Goal: Navigation & Orientation: Find specific page/section

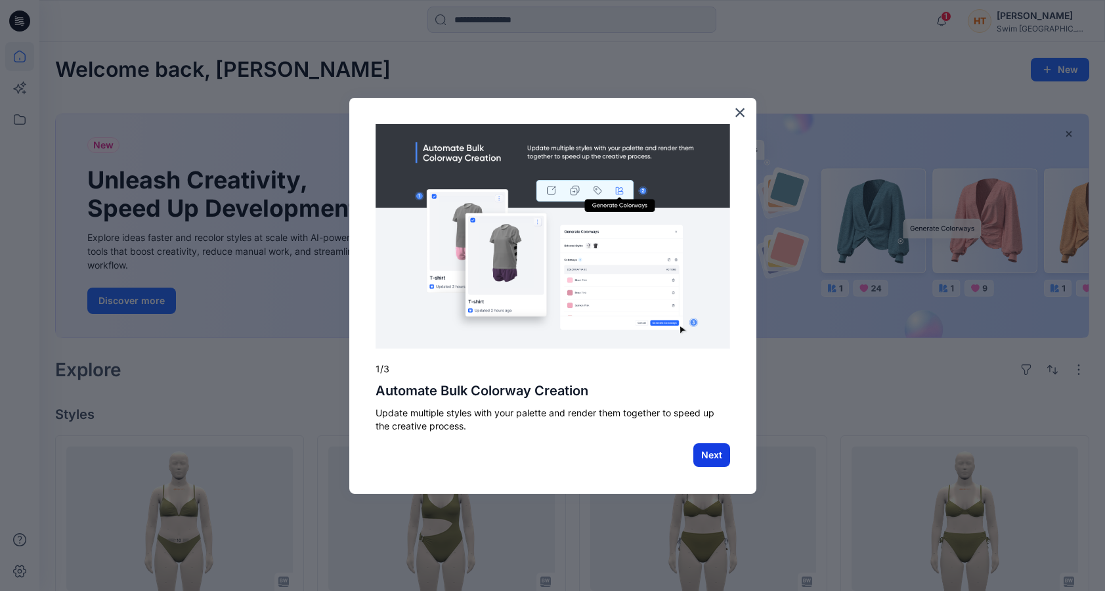
click at [712, 462] on button "Next" at bounding box center [711, 455] width 37 height 24
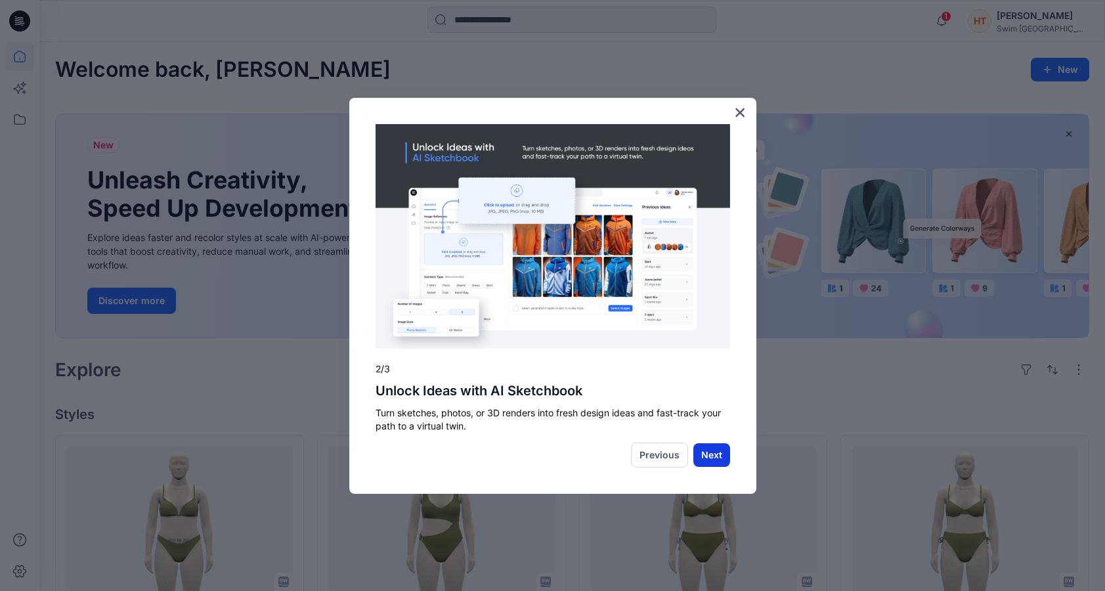
click at [710, 460] on button "Next" at bounding box center [711, 455] width 37 height 24
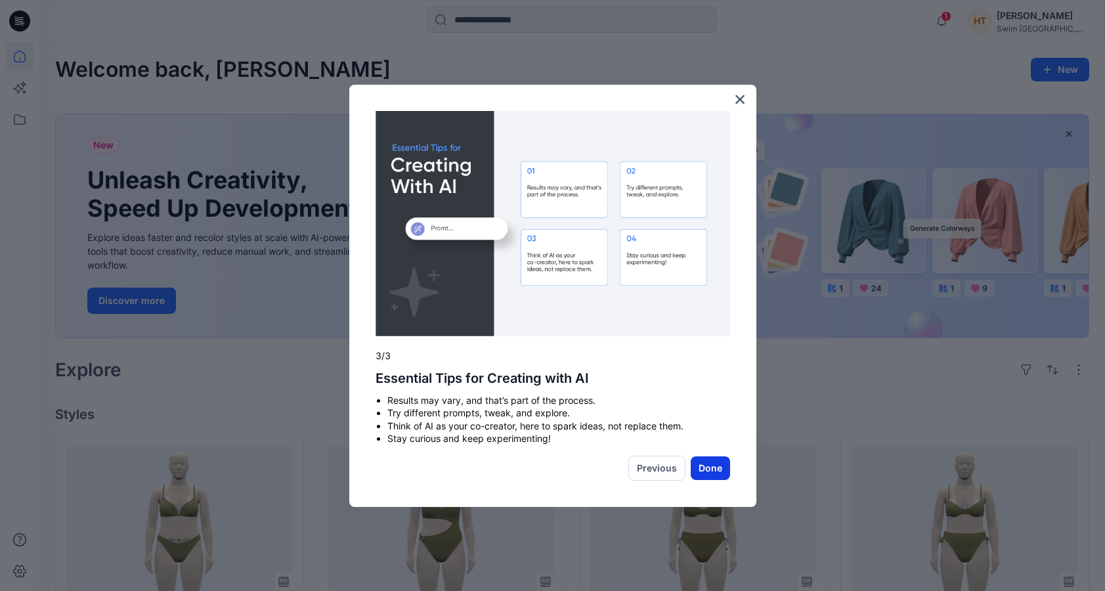
click at [718, 477] on button "Done" at bounding box center [710, 468] width 39 height 24
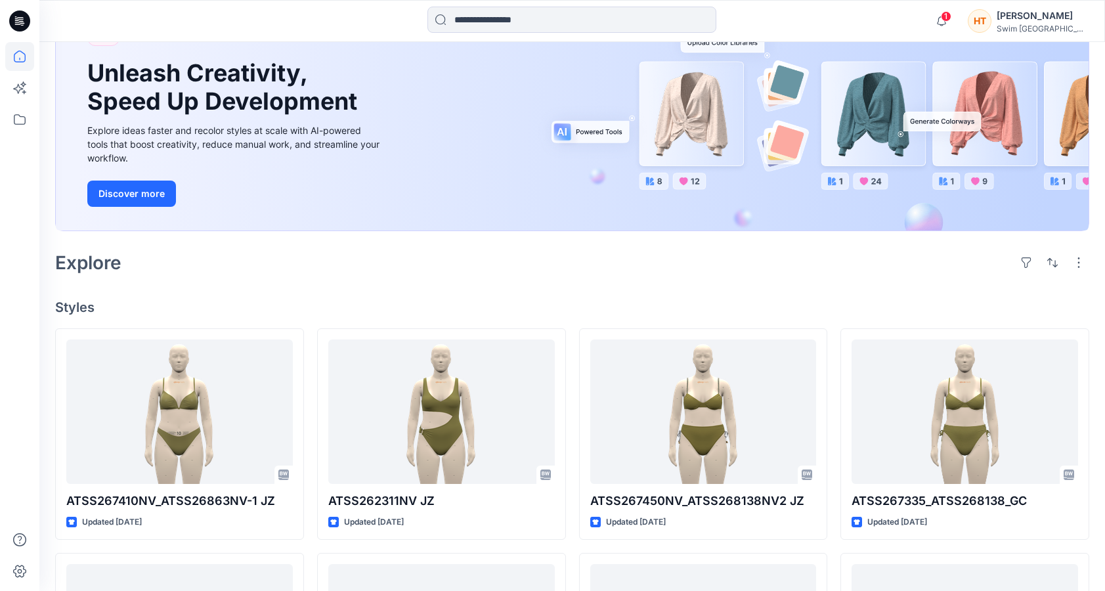
scroll to position [131, 0]
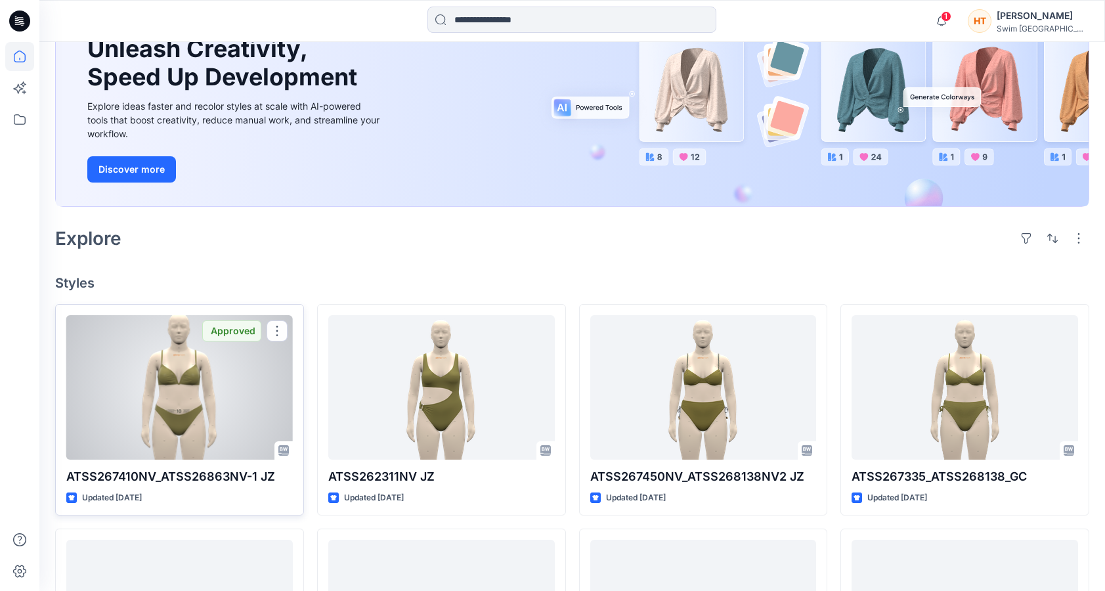
click at [223, 398] on div at bounding box center [179, 387] width 227 height 144
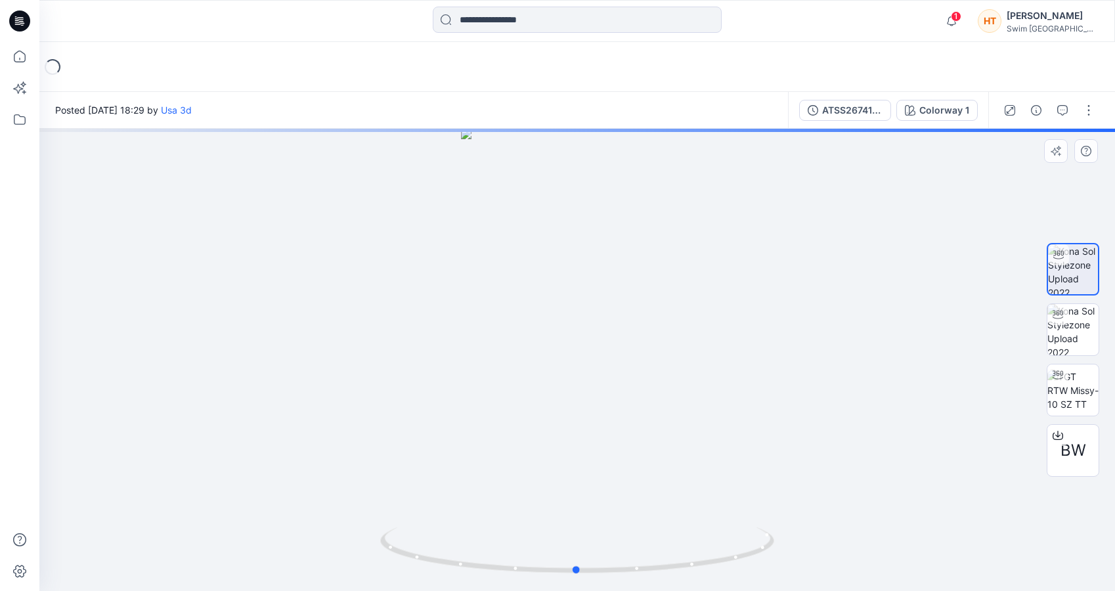
click at [632, 373] on div at bounding box center [577, 360] width 1076 height 462
drag, startPoint x: 628, startPoint y: 431, endPoint x: 647, endPoint y: 278, distance: 154.2
click at [647, 278] on img at bounding box center [577, 248] width 359 height 686
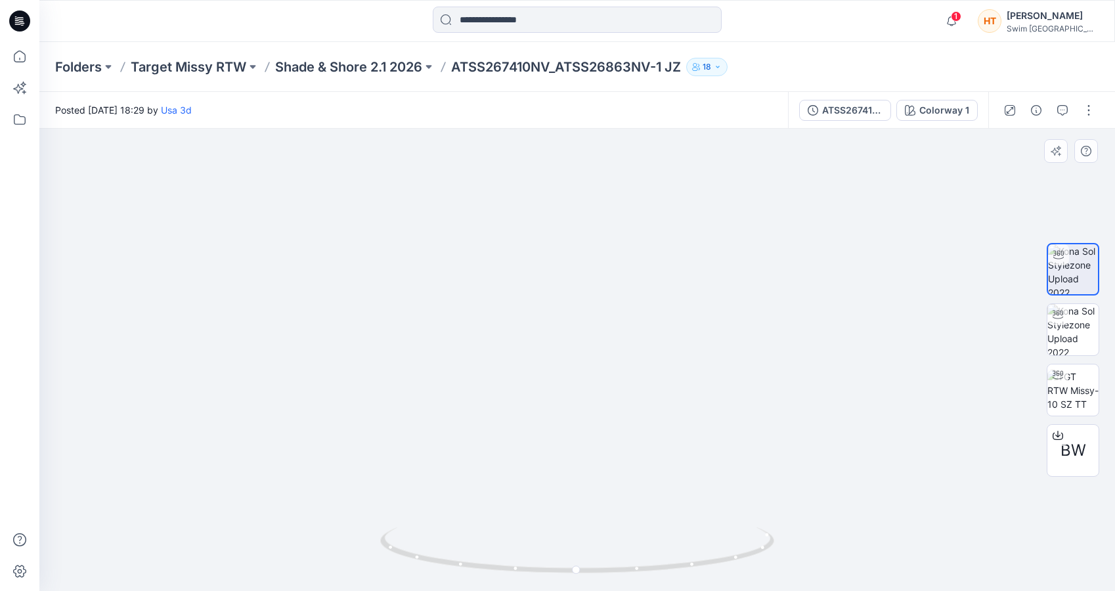
drag, startPoint x: 569, startPoint y: 389, endPoint x: 712, endPoint y: 339, distance: 151.0
click at [709, 354] on img at bounding box center [577, 203] width 390 height 776
drag, startPoint x: 578, startPoint y: 571, endPoint x: 399, endPoint y: 551, distance: 181.0
click at [399, 551] on icon at bounding box center [578, 551] width 397 height 49
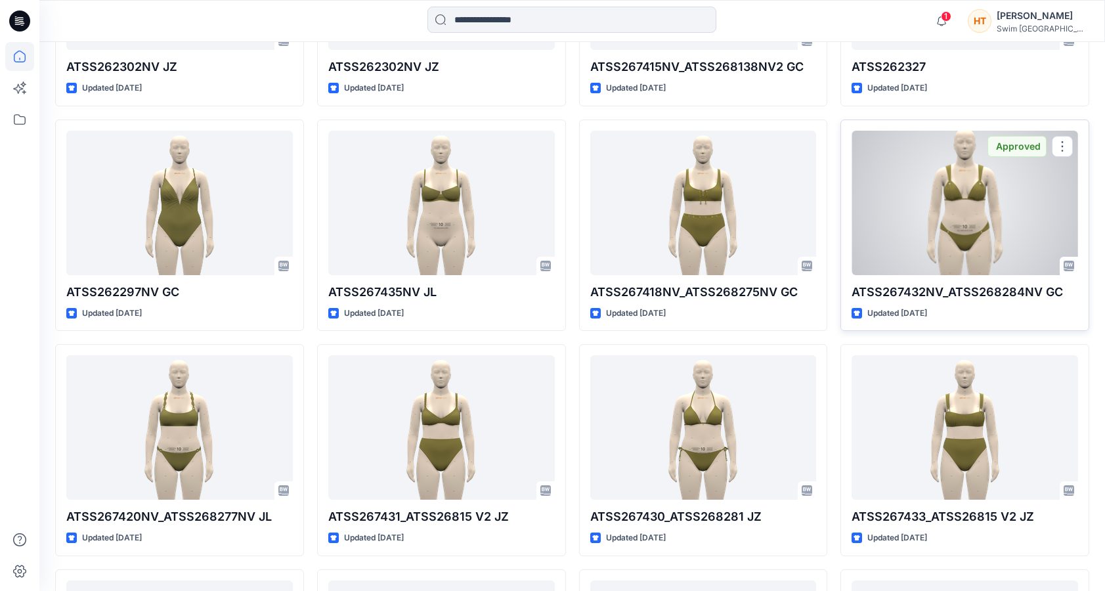
scroll to position [897, 0]
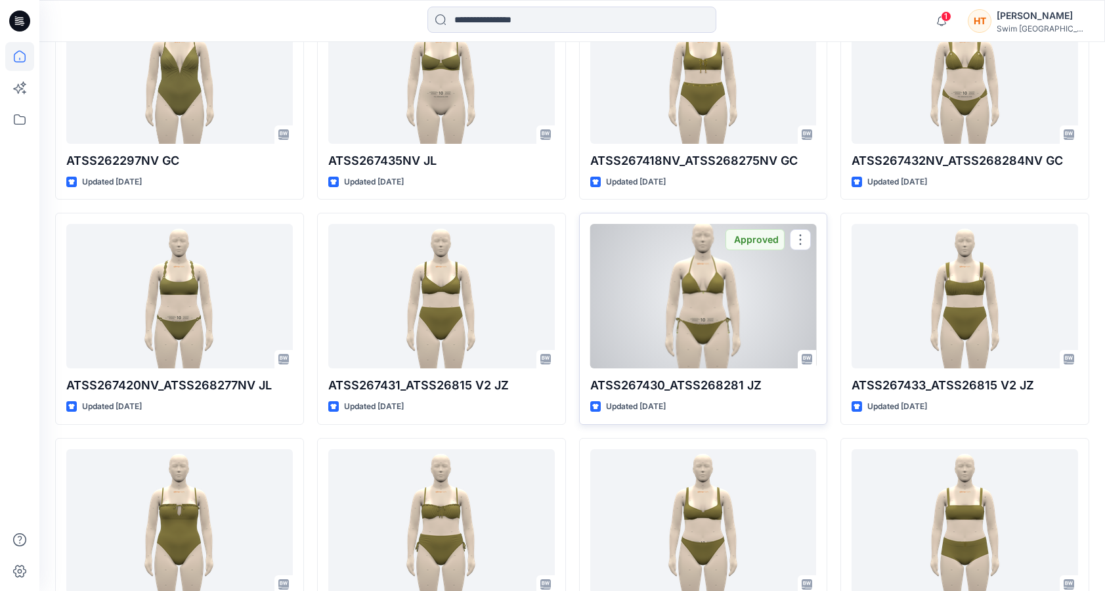
click at [720, 309] on div at bounding box center [703, 296] width 227 height 144
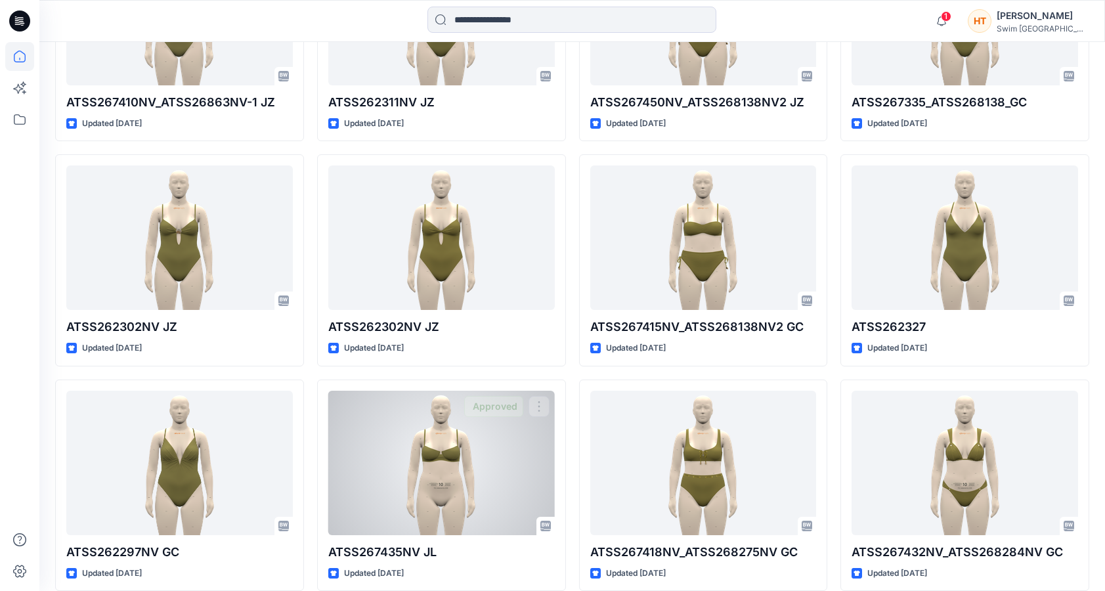
scroll to position [503, 0]
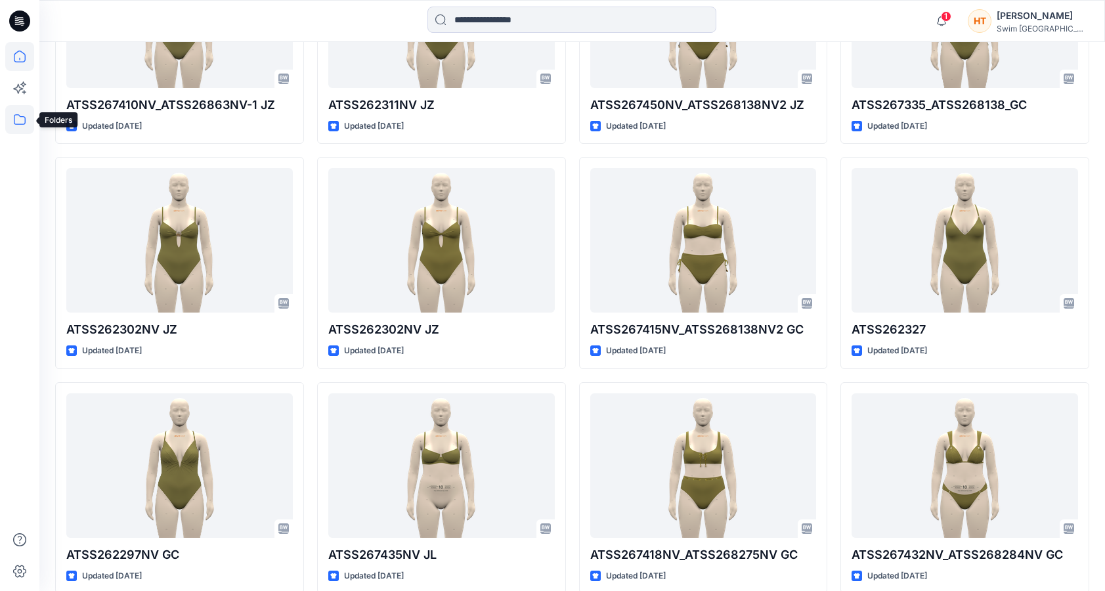
click at [16, 119] on icon at bounding box center [19, 119] width 29 height 29
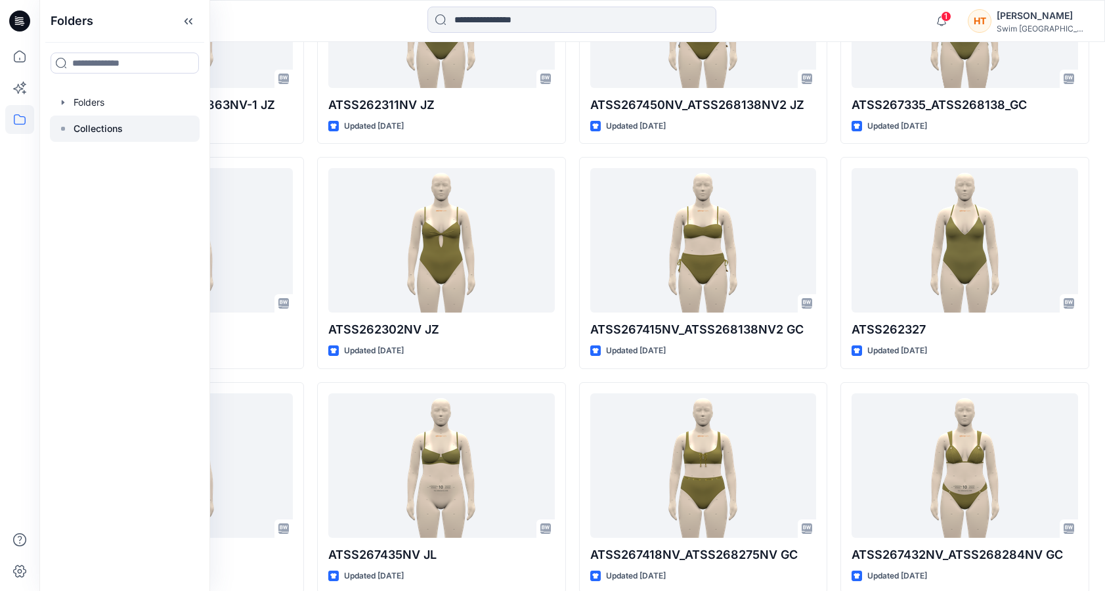
click at [100, 133] on p "Collections" at bounding box center [98, 129] width 49 height 16
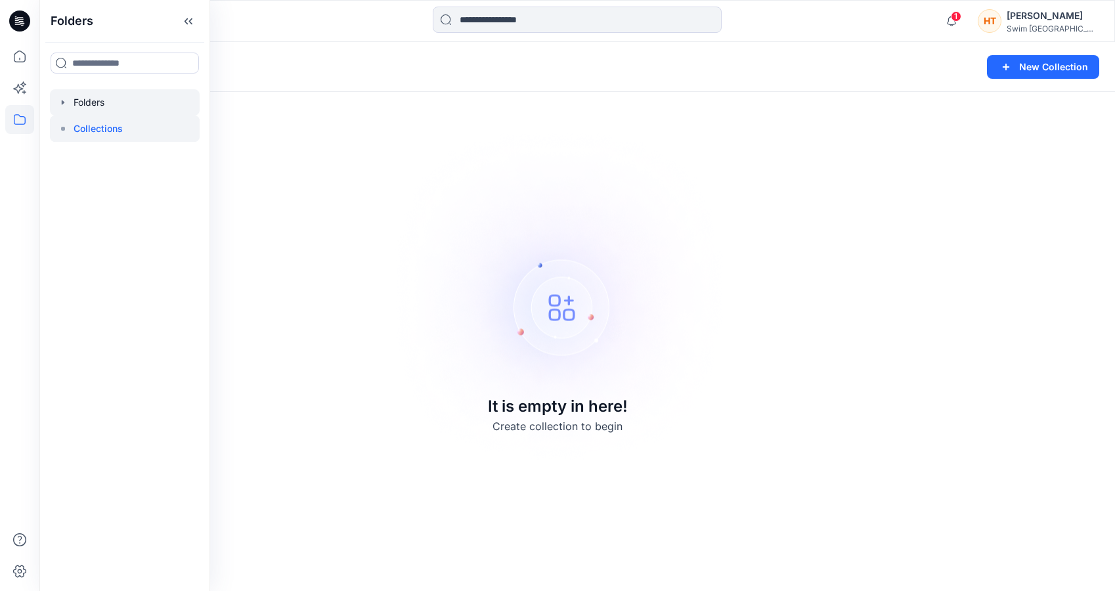
click at [121, 102] on div at bounding box center [125, 102] width 150 height 26
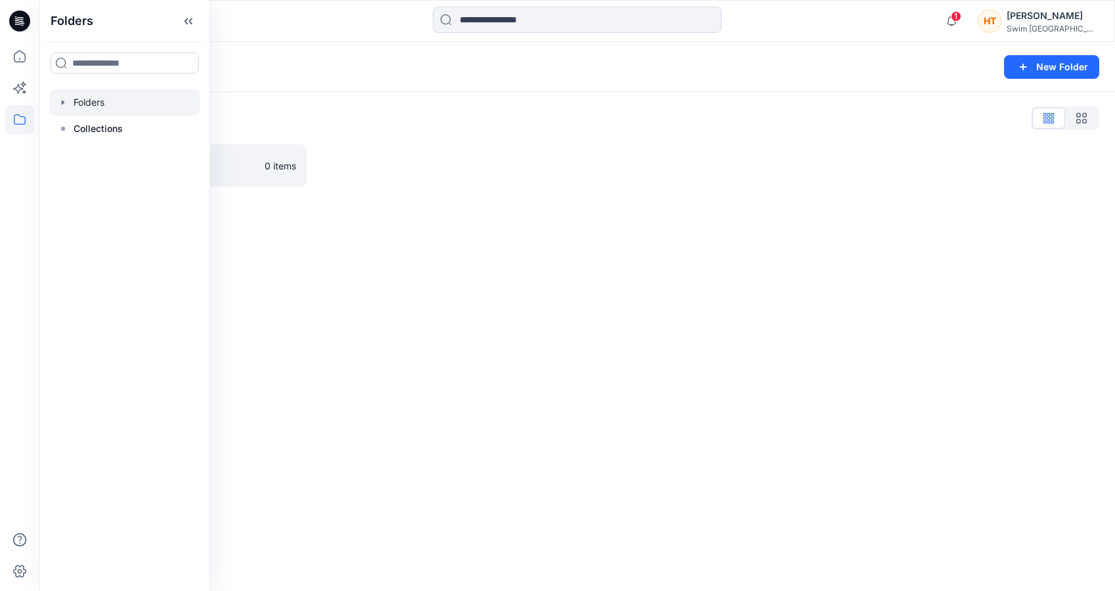
click at [60, 102] on icon "button" at bounding box center [63, 102] width 11 height 11
click at [95, 123] on div at bounding box center [125, 129] width 150 height 26
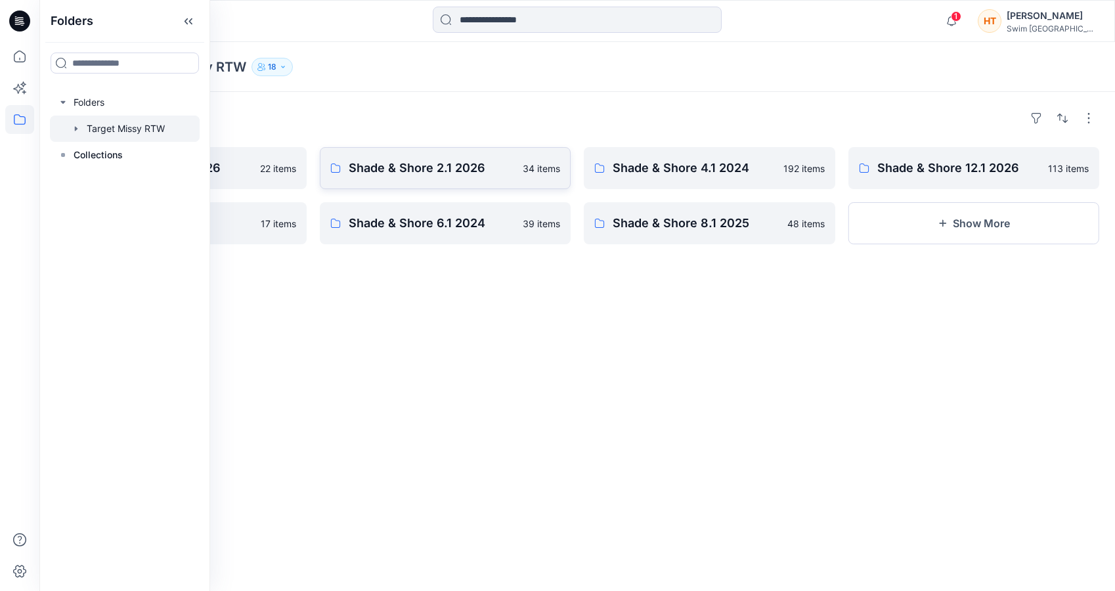
click at [424, 162] on p "Shade & Shore 2.1 2026" at bounding box center [432, 168] width 167 height 18
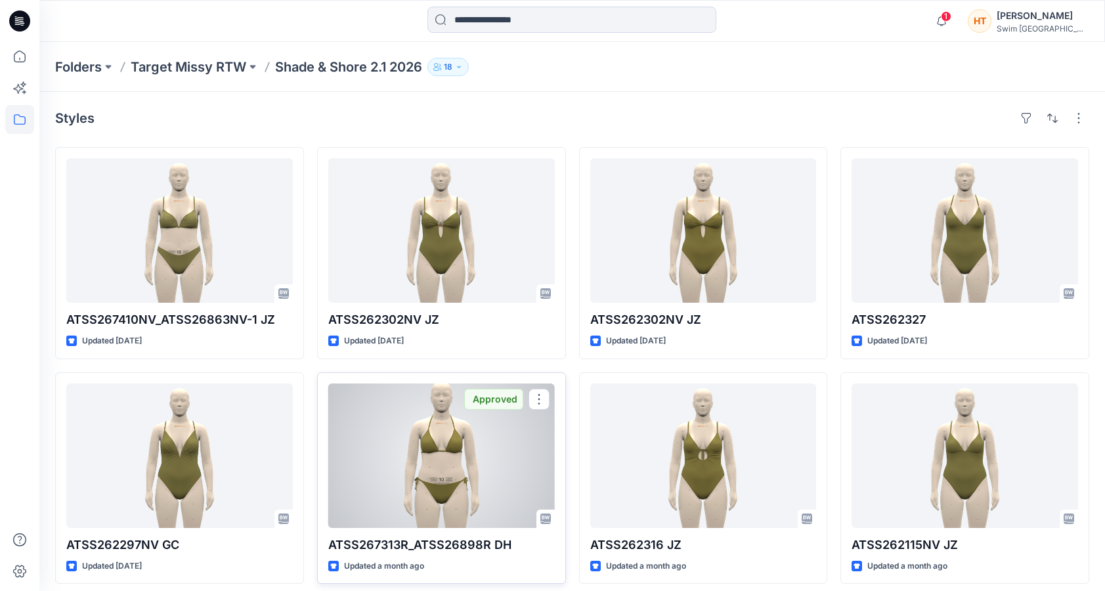
click at [490, 453] on div at bounding box center [441, 455] width 227 height 144
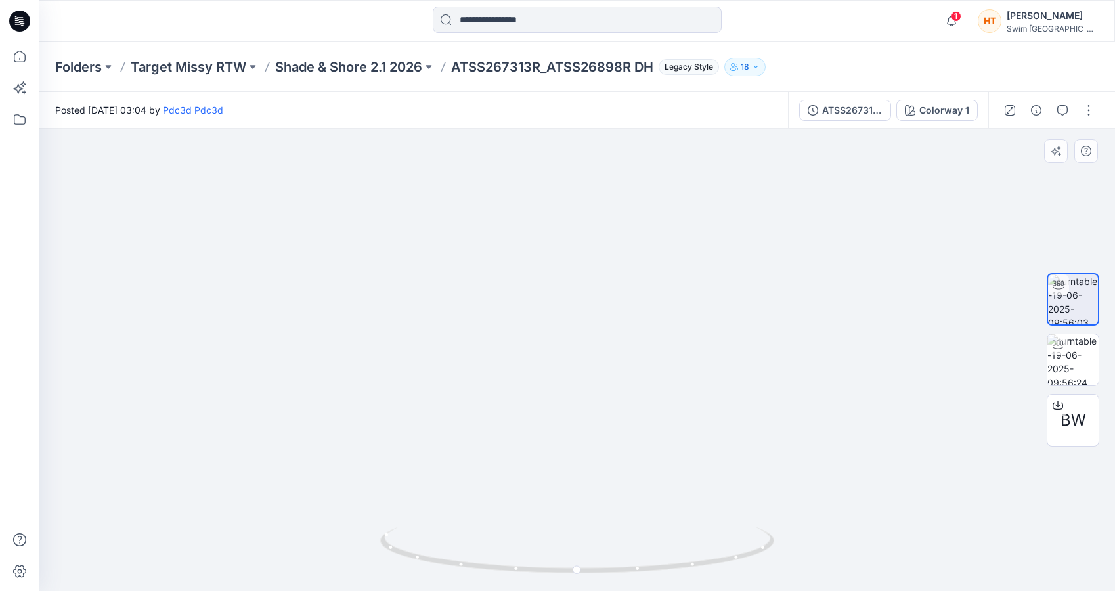
drag, startPoint x: 657, startPoint y: 456, endPoint x: 657, endPoint y: 427, distance: 28.9
click at [657, 427] on img at bounding box center [577, 235] width 453 height 711
drag, startPoint x: 657, startPoint y: 479, endPoint x: 657, endPoint y: 338, distance: 140.5
click at [657, 338] on img at bounding box center [577, 257] width 335 height 666
drag, startPoint x: 578, startPoint y: 574, endPoint x: 395, endPoint y: 546, distance: 185.4
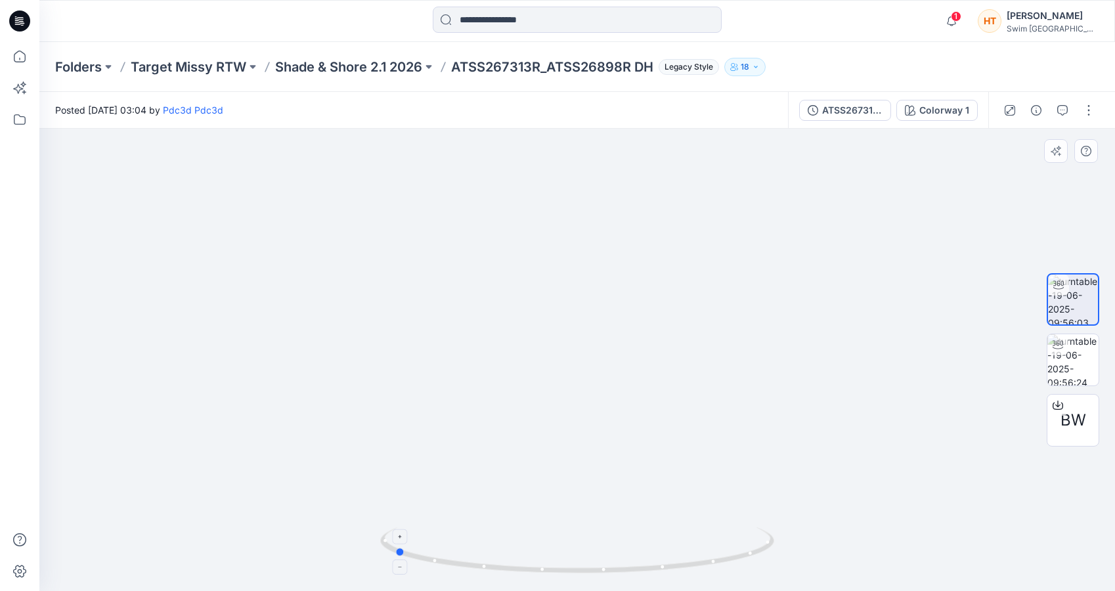
click at [395, 546] on icon at bounding box center [578, 551] width 397 height 49
click at [832, 188] on div at bounding box center [577, 360] width 1076 height 462
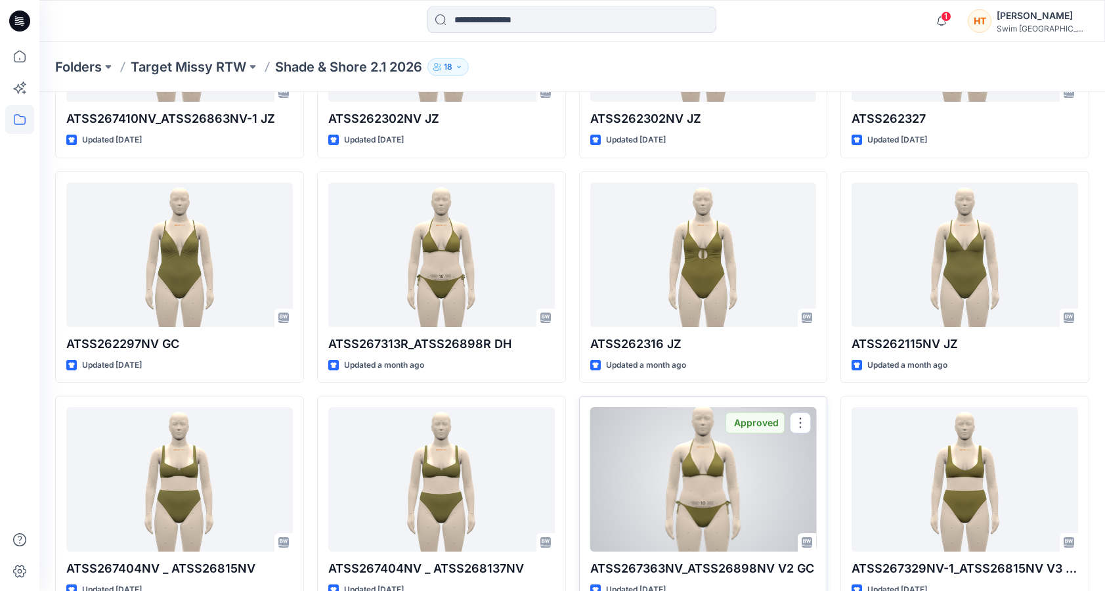
scroll to position [281, 0]
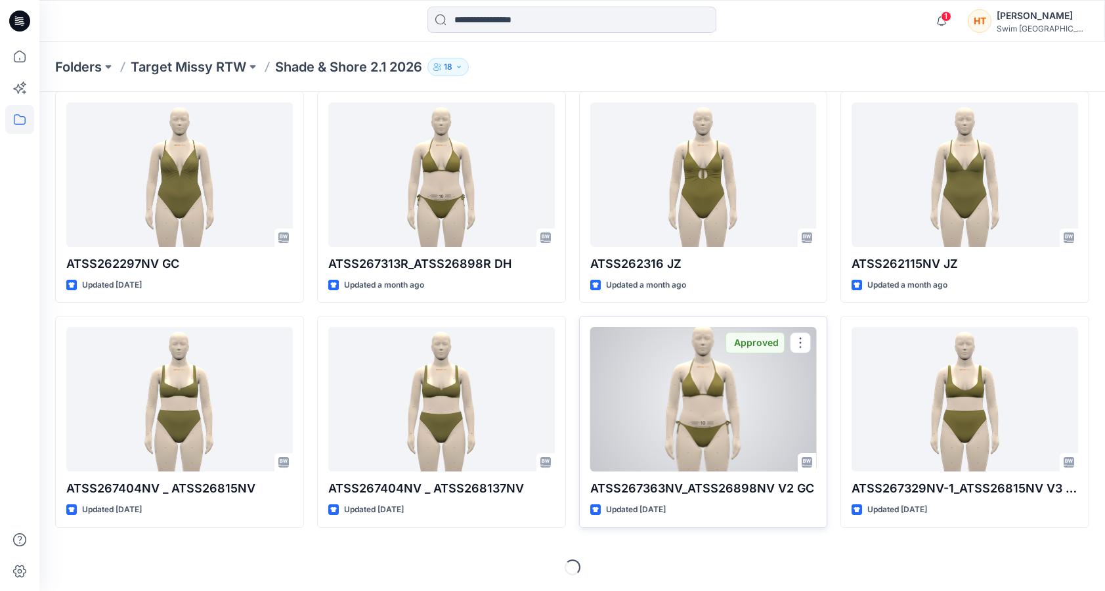
click at [719, 416] on div at bounding box center [703, 399] width 227 height 144
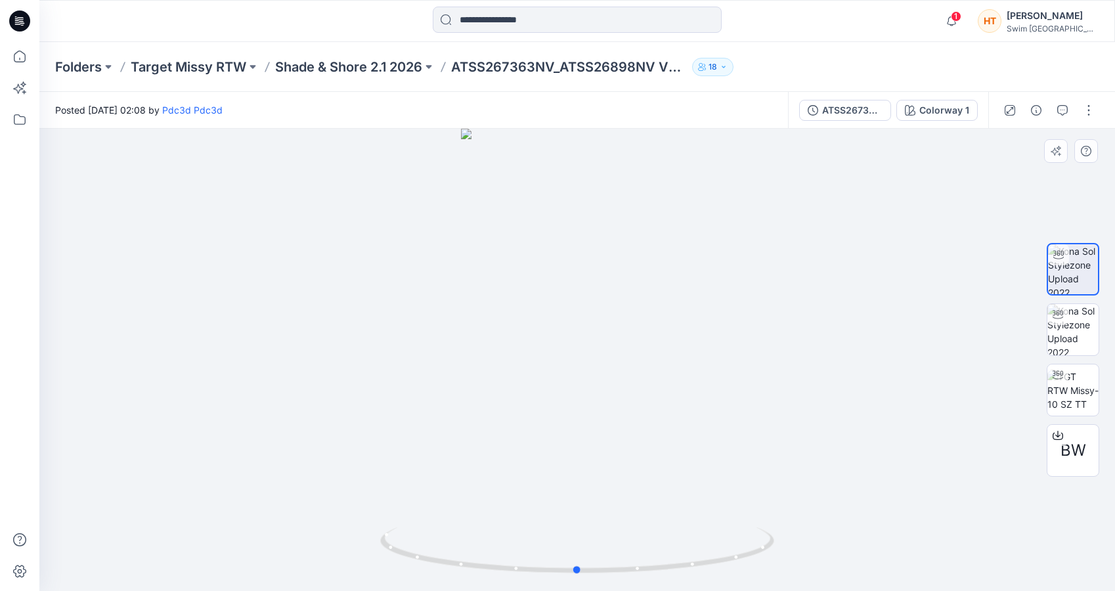
click at [567, 460] on div at bounding box center [577, 360] width 1076 height 462
drag, startPoint x: 570, startPoint y: 443, endPoint x: 569, endPoint y: 323, distance: 120.2
click at [569, 323] on img at bounding box center [577, 185] width 453 height 811
drag, startPoint x: 576, startPoint y: 571, endPoint x: 481, endPoint y: 531, distance: 103.3
click at [481, 531] on icon at bounding box center [578, 551] width 397 height 49
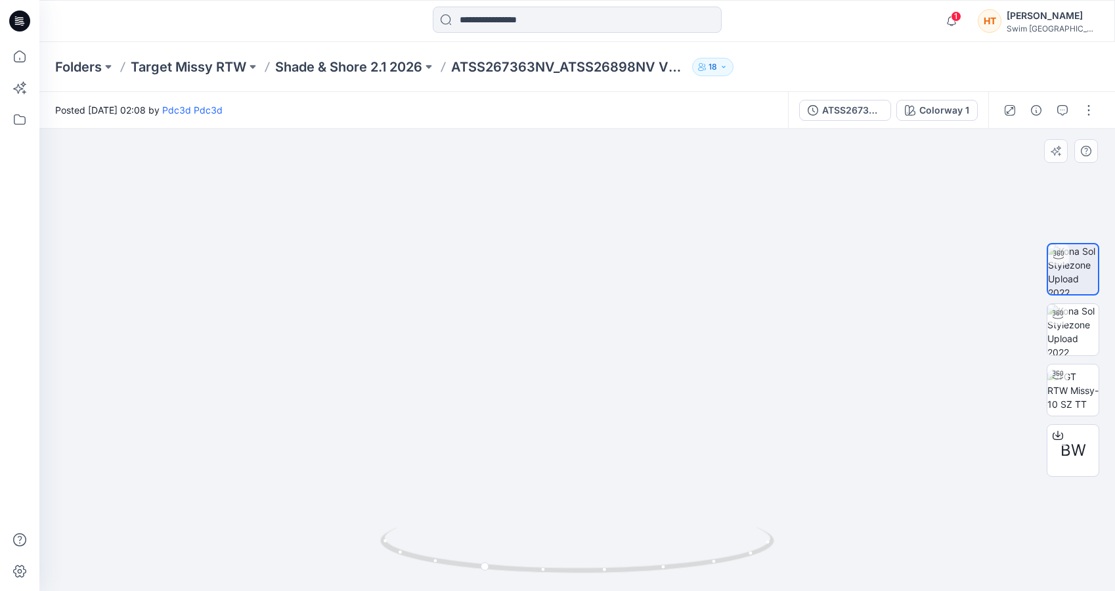
drag, startPoint x: 685, startPoint y: 341, endPoint x: 811, endPoint y: 309, distance: 130.3
click at [811, 309] on div at bounding box center [577, 360] width 1076 height 462
drag, startPoint x: 549, startPoint y: 574, endPoint x: 703, endPoint y: 566, distance: 153.9
click at [703, 566] on icon at bounding box center [578, 551] width 397 height 49
drag, startPoint x: 632, startPoint y: 567, endPoint x: 793, endPoint y: 529, distance: 164.7
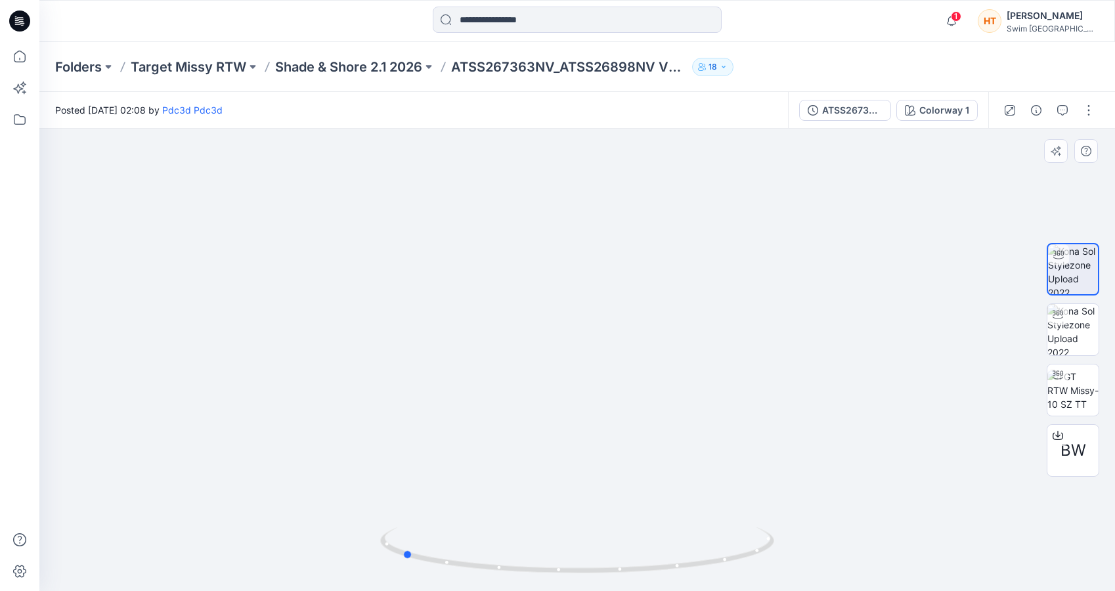
click at [793, 529] on div at bounding box center [577, 360] width 1076 height 462
click at [353, 70] on p "Shade & Shore 2.1 2026" at bounding box center [348, 67] width 147 height 18
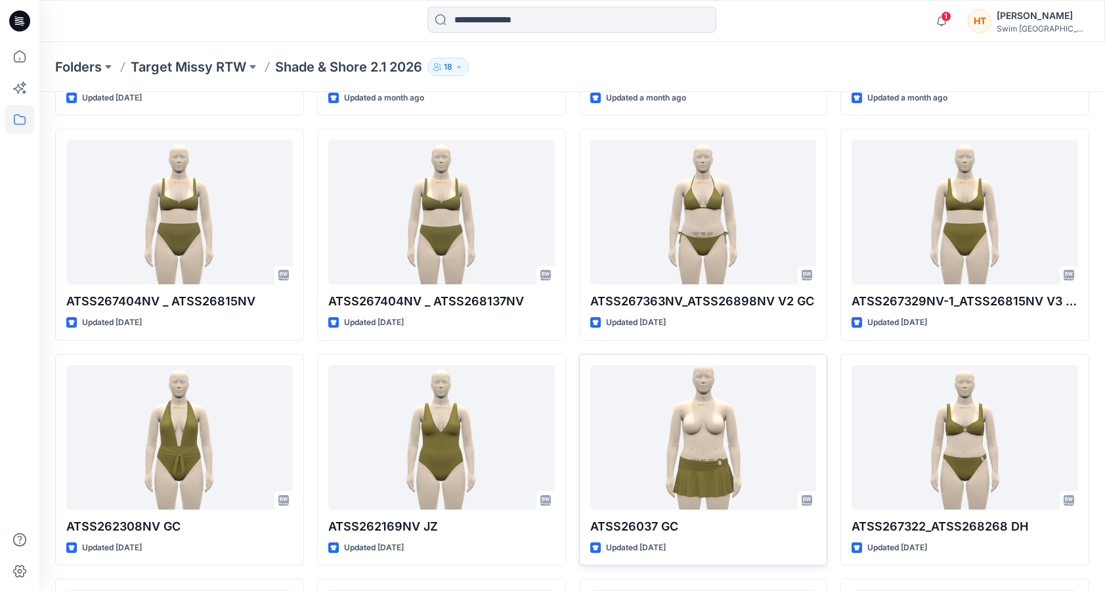
scroll to position [467, 0]
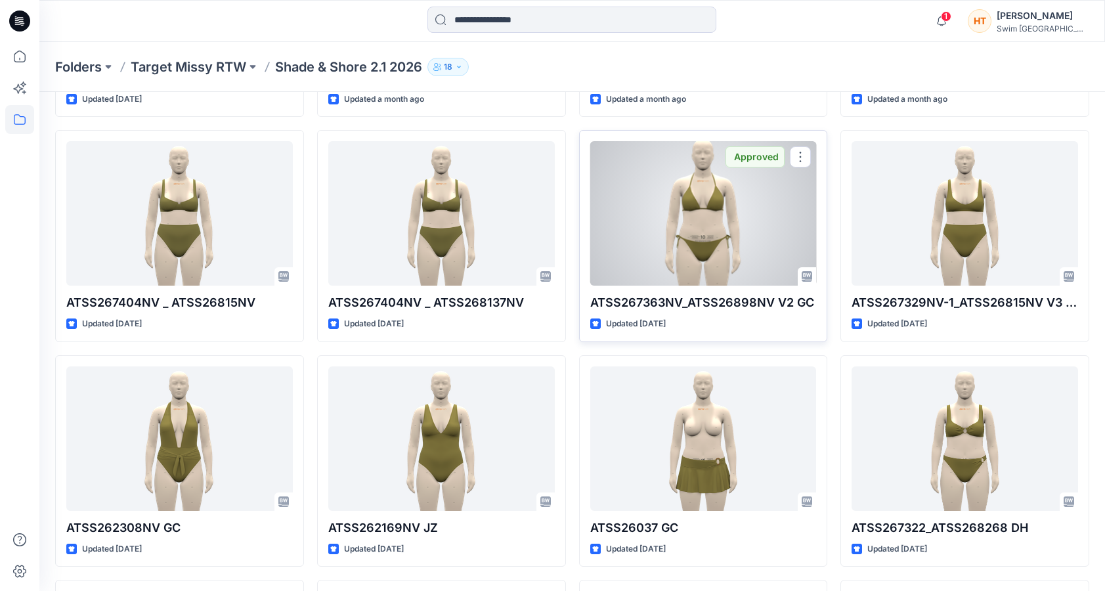
click at [709, 230] on div at bounding box center [703, 213] width 227 height 144
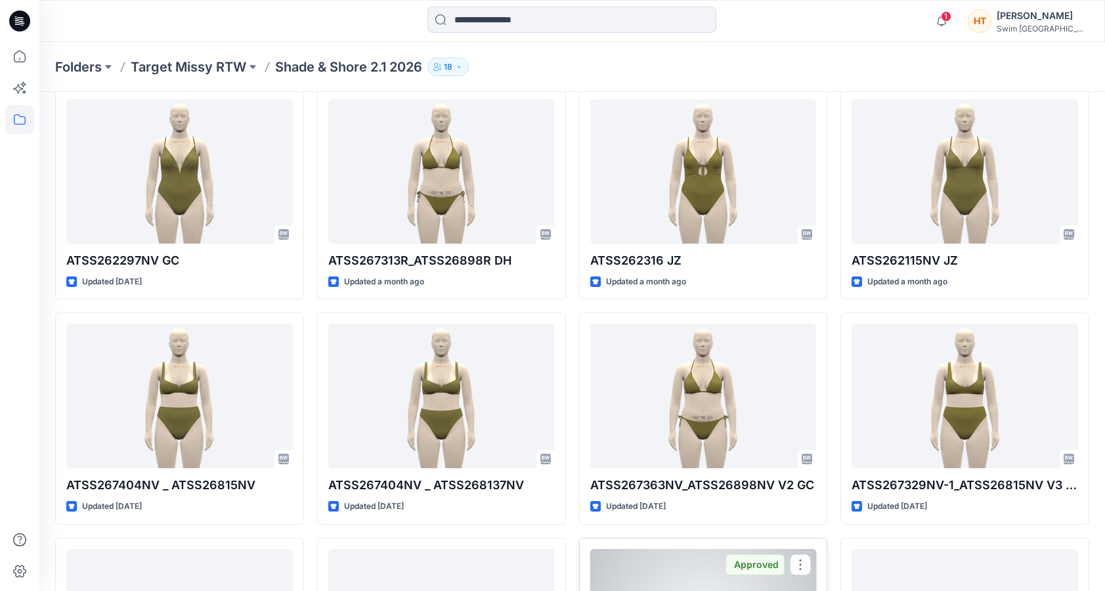
scroll to position [204, 0]
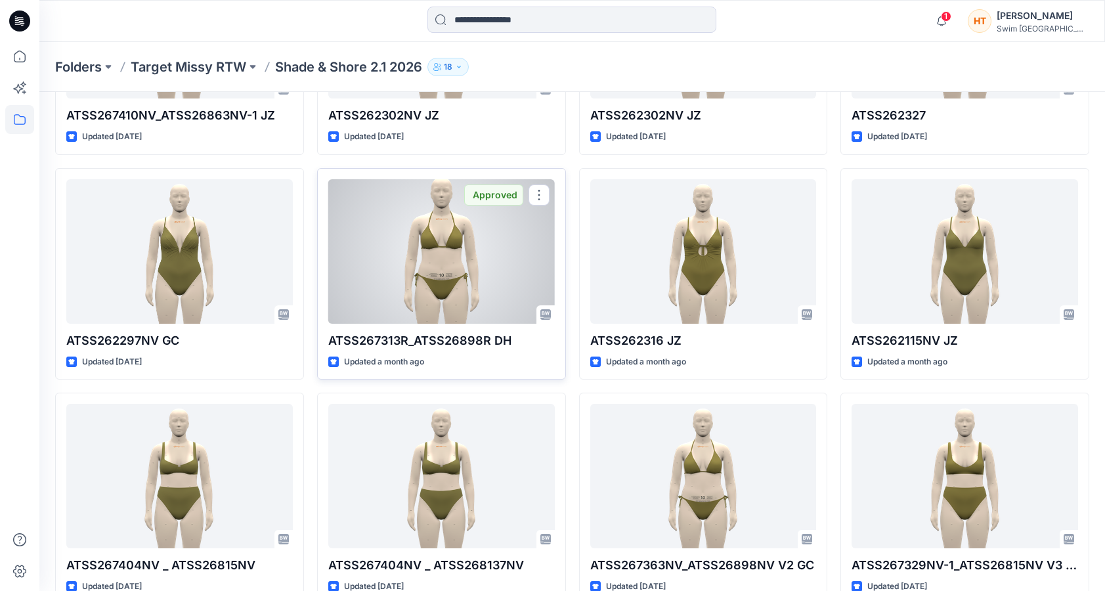
click at [454, 276] on div at bounding box center [441, 251] width 227 height 144
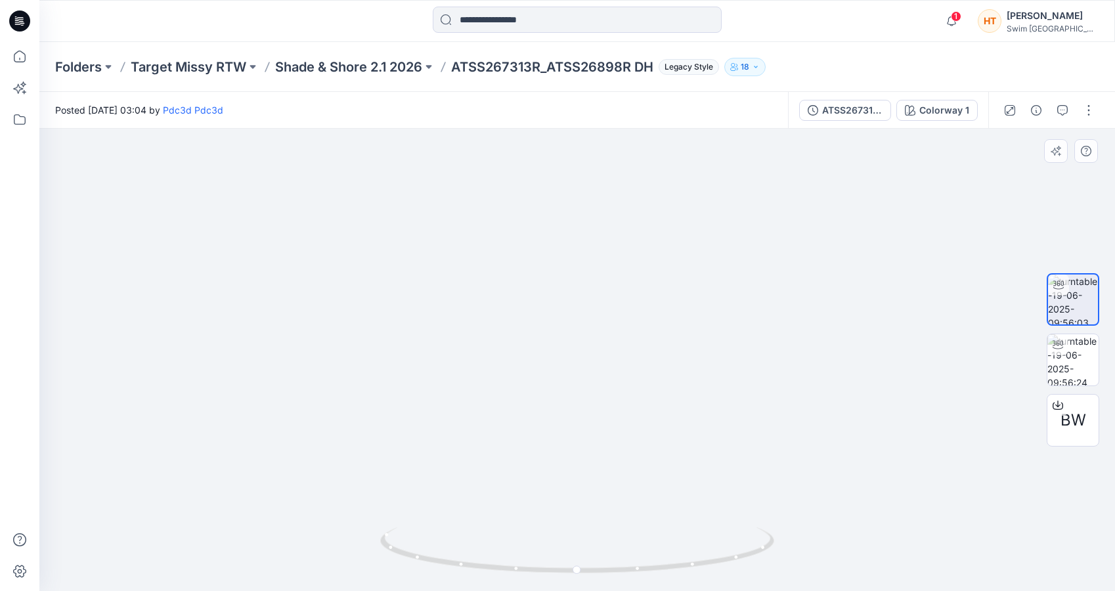
drag, startPoint x: 649, startPoint y: 433, endPoint x: 645, endPoint y: 333, distance: 99.9
click at [645, 333] on img at bounding box center [577, 268] width 327 height 646
drag, startPoint x: 642, startPoint y: 572, endPoint x: 455, endPoint y: 563, distance: 186.7
click at [455, 563] on icon at bounding box center [578, 551] width 397 height 49
